Goal: Task Accomplishment & Management: Complete application form

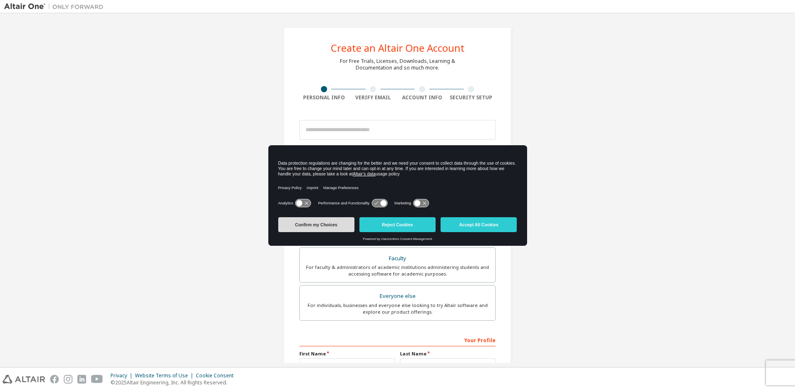
click at [313, 226] on button "Confirm my Choices" at bounding box center [316, 224] width 76 height 15
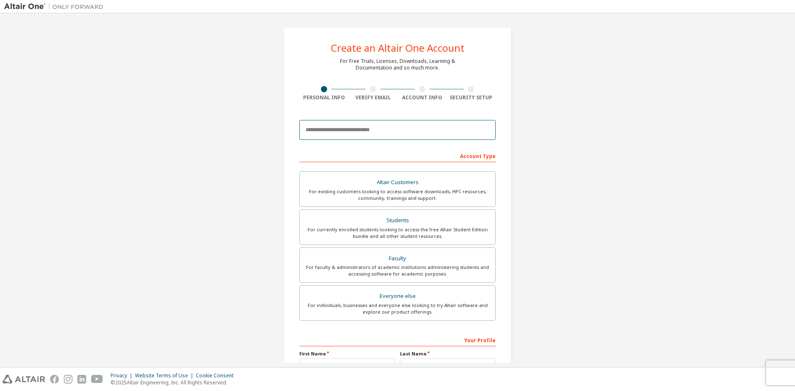
click at [333, 134] on input "email" at bounding box center [397, 130] width 196 height 20
type input "**********"
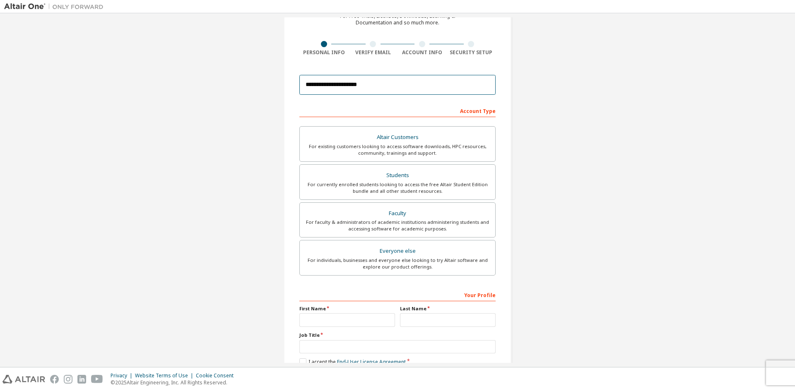
scroll to position [46, 0]
click at [356, 184] on div "For currently enrolled students looking to access the free Altair Student Editi…" at bounding box center [397, 187] width 185 height 13
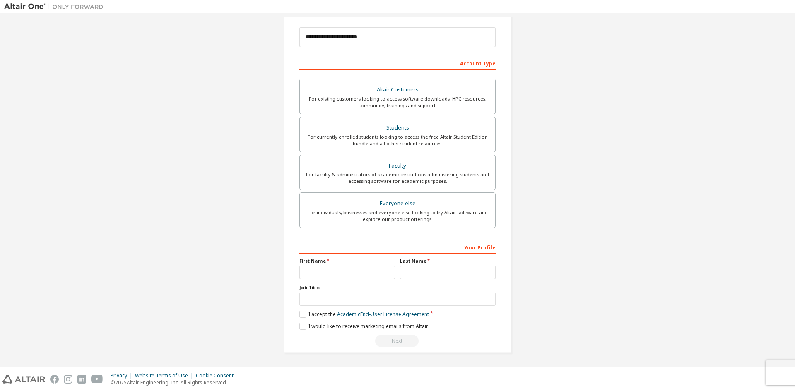
scroll to position [93, 0]
click at [339, 271] on input "text" at bounding box center [347, 273] width 96 height 14
type input "*******"
click at [430, 276] on input "text" at bounding box center [448, 273] width 96 height 14
type input "******"
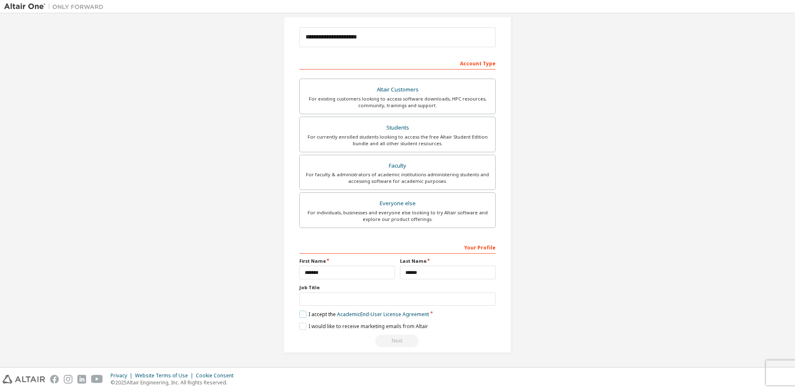
click at [303, 316] on label "I accept the Academic End-User License Agreement" at bounding box center [364, 314] width 130 height 7
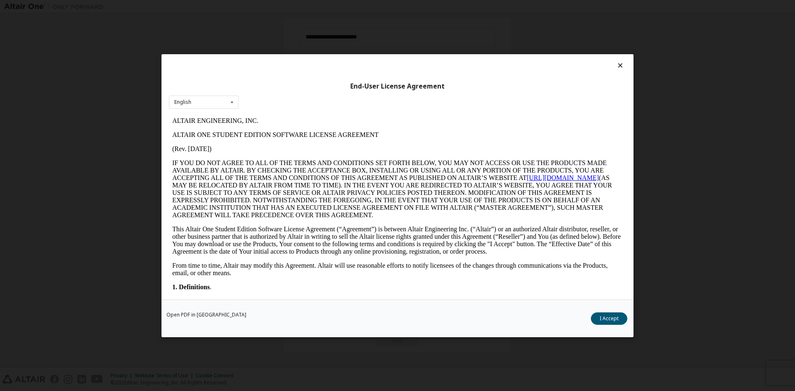
scroll to position [0, 0]
click at [619, 319] on button "I Accept" at bounding box center [609, 318] width 36 height 12
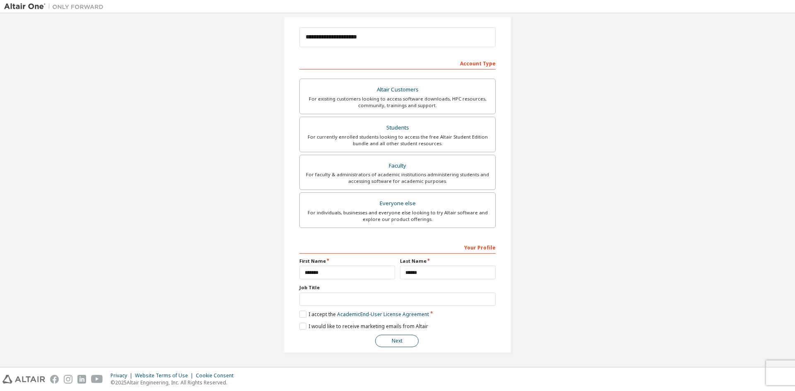
click at [407, 342] on button "Next" at bounding box center [396, 341] width 43 height 12
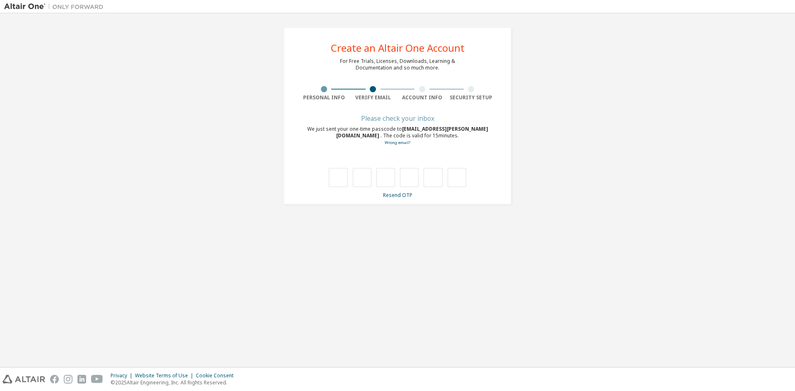
type input "*"
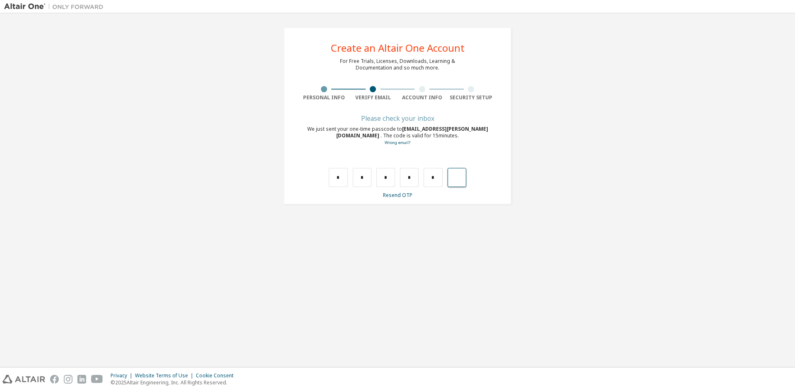
type input "*"
